Goal: Navigation & Orientation: Find specific page/section

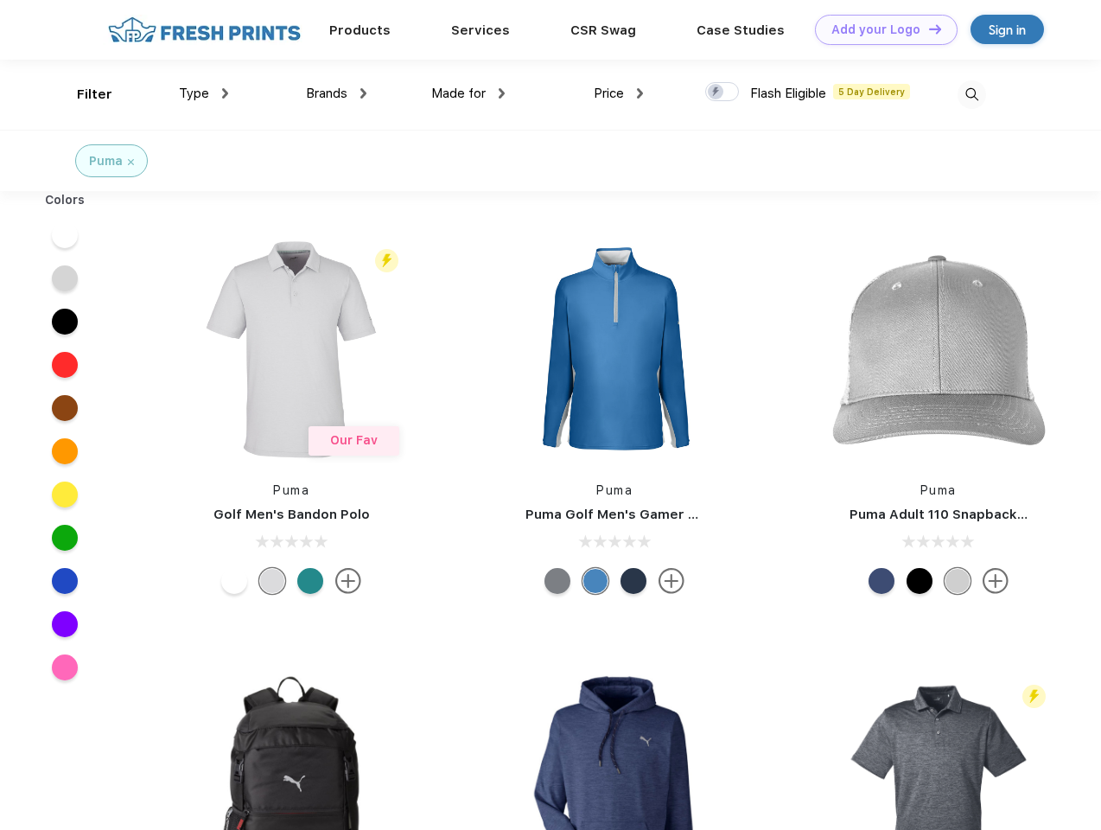
scroll to position [1, 0]
click at [880, 29] on link "Add your Logo Design Tool" at bounding box center [886, 30] width 143 height 30
click at [0, 0] on div "Design Tool" at bounding box center [0, 0] width 0 height 0
click at [928, 29] on link "Add your Logo Design Tool" at bounding box center [886, 30] width 143 height 30
click at [83, 94] on div "Filter" at bounding box center [94, 95] width 35 height 20
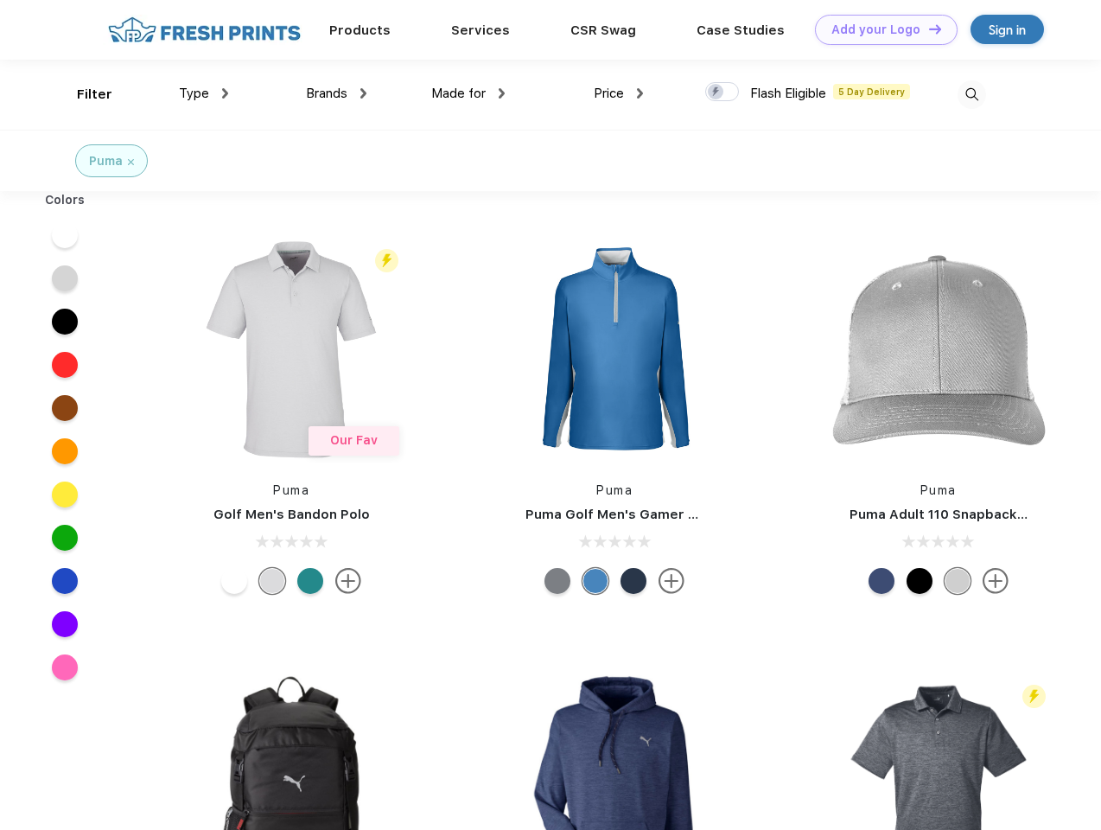
click at [204, 93] on span "Type" at bounding box center [194, 94] width 30 height 16
click at [336, 93] on span "Brands" at bounding box center [326, 94] width 41 height 16
click at [469, 93] on span "Made for" at bounding box center [458, 94] width 54 height 16
click at [619, 93] on span "Price" at bounding box center [609, 94] width 30 height 16
click at [723, 93] on div at bounding box center [722, 91] width 34 height 19
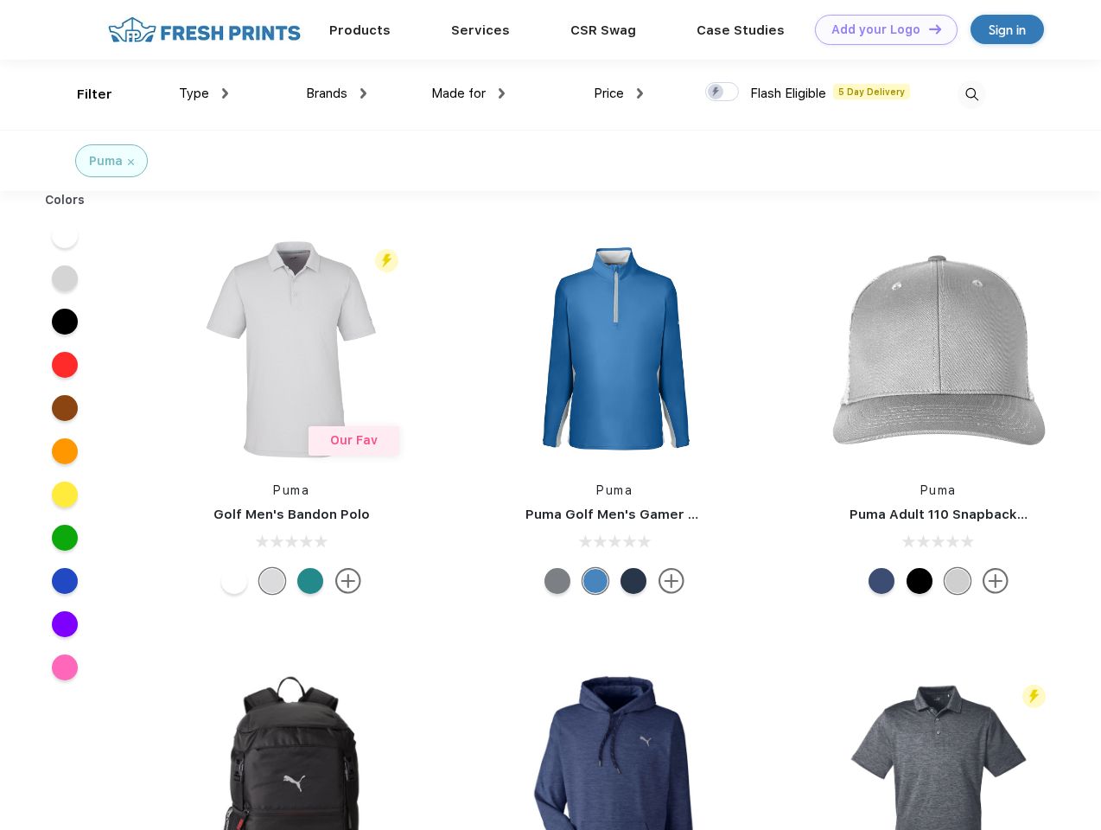
click at [717, 93] on input "checkbox" at bounding box center [710, 86] width 11 height 11
click at [972, 94] on img at bounding box center [972, 94] width 29 height 29
